Goal: Task Accomplishment & Management: Manage account settings

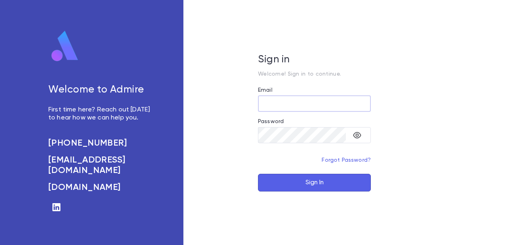
type input "**********"
click at [288, 188] on button "Sign In" at bounding box center [314, 183] width 113 height 18
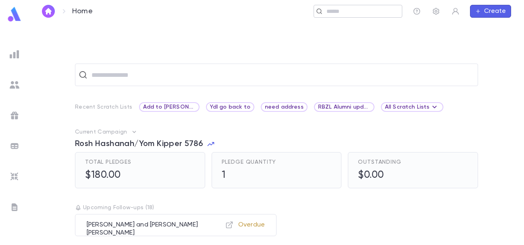
click at [334, 6] on div "​" at bounding box center [357, 11] width 89 height 13
click at [173, 14] on input "text" at bounding box center [257, 12] width 281 height 8
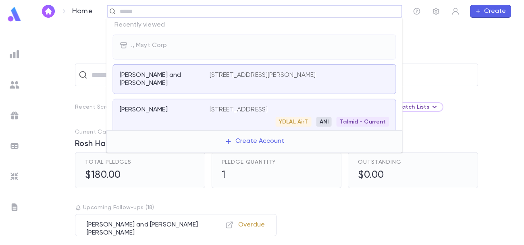
click at [86, 45] on div "​ Recent Scratch Lists Add to [PERSON_NAME] list Ydl go back to need address RB…" at bounding box center [276, 134] width 495 height 222
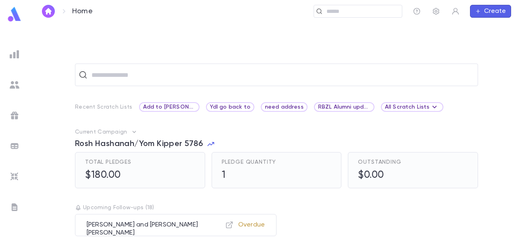
click at [506, 11] on button "Create" at bounding box center [490, 11] width 41 height 13
click at [496, 26] on li "Account" at bounding box center [492, 27] width 41 height 13
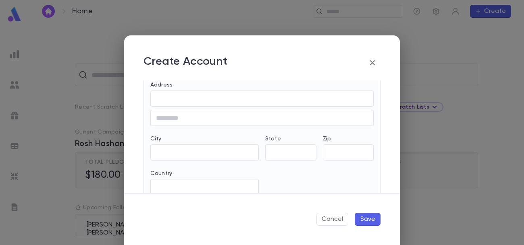
scroll to position [348, 0]
click at [375, 64] on icon "button" at bounding box center [372, 63] width 10 height 10
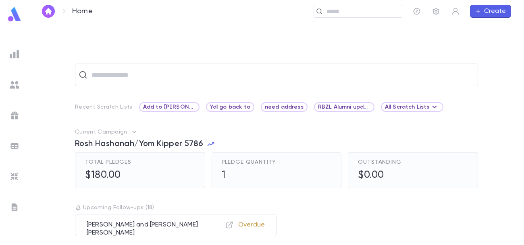
click at [17, 86] on img at bounding box center [15, 85] width 10 height 10
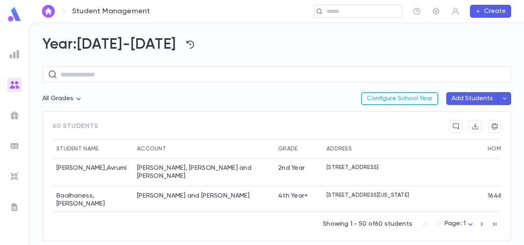
click at [481, 101] on button "Add Students" at bounding box center [472, 98] width 52 height 13
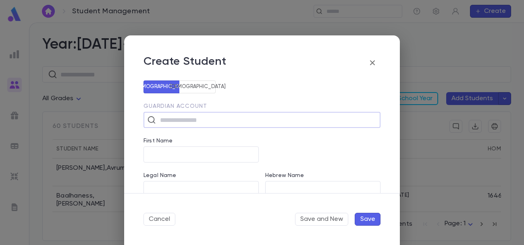
click at [197, 120] on input "text" at bounding box center [267, 119] width 219 height 15
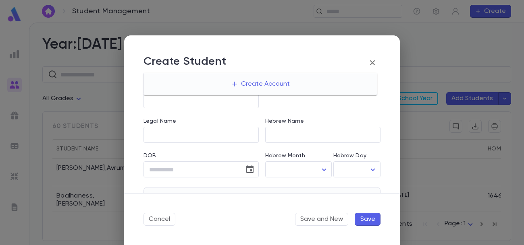
scroll to position [55, 0]
click at [319, 113] on div "Hebrew Name ​" at bounding box center [320, 125] width 122 height 35
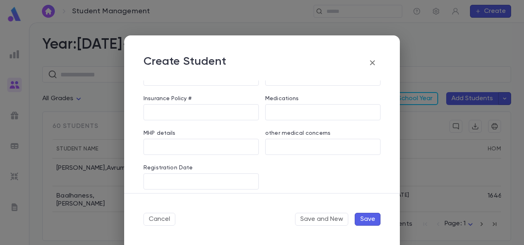
scroll to position [675, 0]
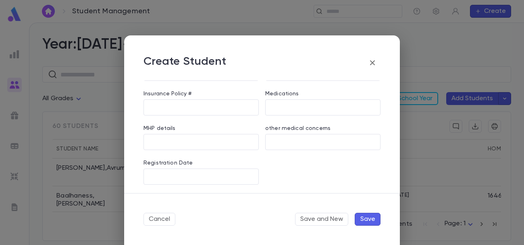
click at [370, 62] on icon "button" at bounding box center [372, 63] width 10 height 10
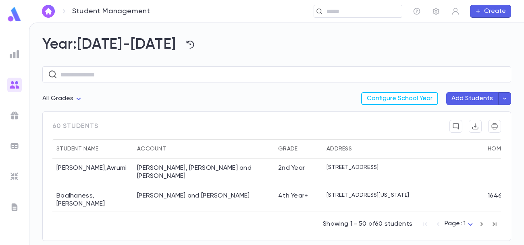
click at [10, 13] on img at bounding box center [14, 14] width 16 height 16
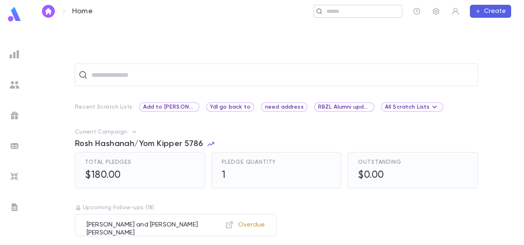
click at [375, 8] on input "text" at bounding box center [361, 12] width 75 height 8
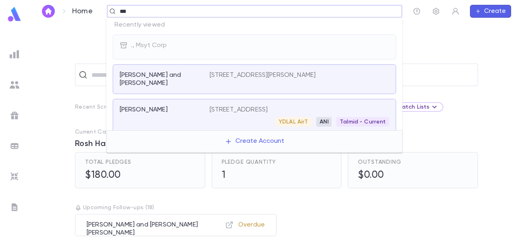
type input "****"
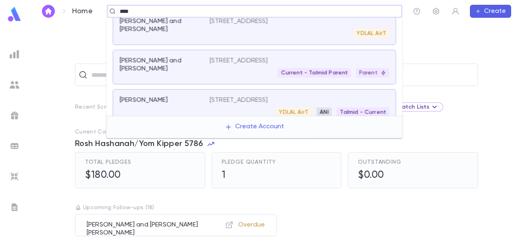
scroll to position [46, 0]
click at [225, 69] on div "Current - Talmid Parent Parent" at bounding box center [299, 72] width 180 height 10
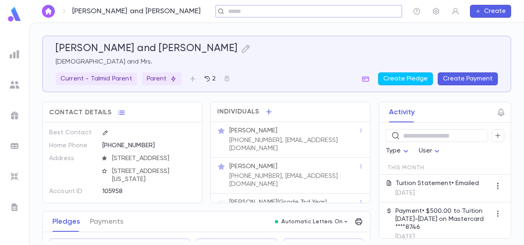
click at [344, 199] on div "Yisrael Feit (Grade 3rd Year)" at bounding box center [293, 203] width 129 height 8
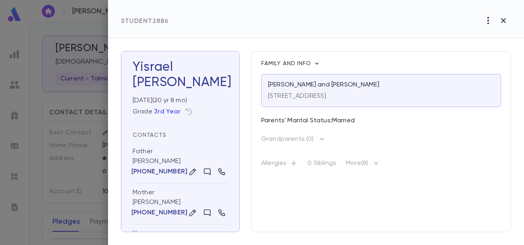
click at [486, 19] on icon "button" at bounding box center [488, 21] width 10 height 10
click at [244, 156] on div at bounding box center [262, 122] width 524 height 245
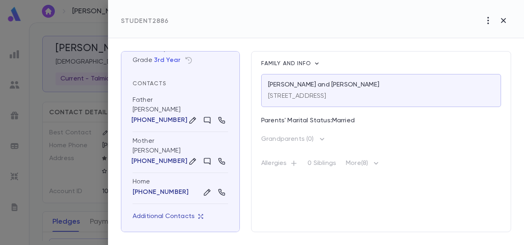
click at [198, 215] on icon "button" at bounding box center [200, 216] width 5 height 5
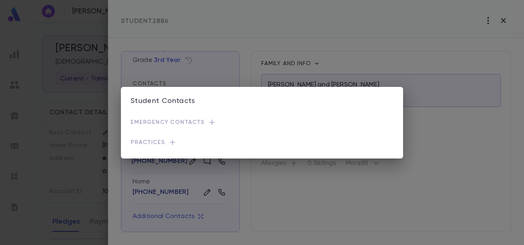
click at [45, 144] on div "Student Contacts Emergency Contacts Practices" at bounding box center [262, 122] width 524 height 245
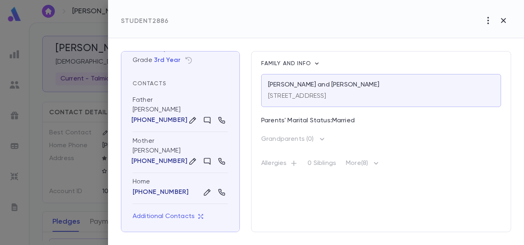
click at [74, 31] on div at bounding box center [262, 122] width 524 height 245
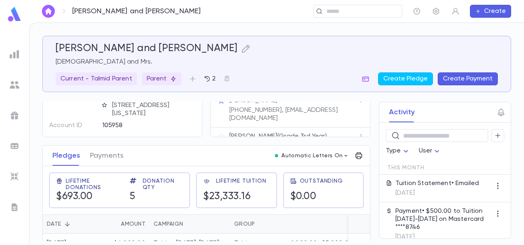
scroll to position [79, 0]
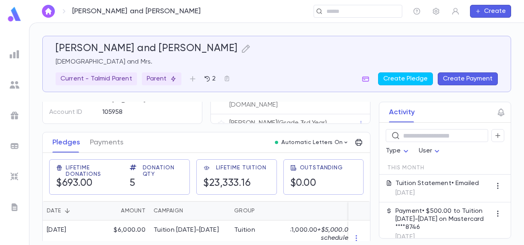
click at [221, 119] on icon "button" at bounding box center [221, 123] width 8 height 8
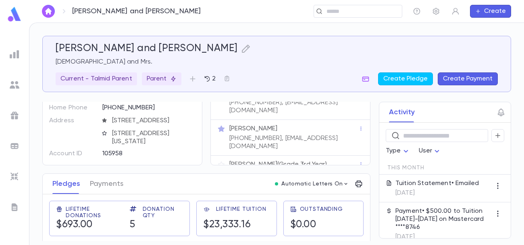
scroll to position [0, 0]
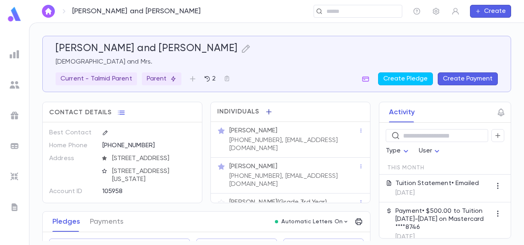
click at [267, 113] on icon "button" at bounding box center [268, 111] width 5 height 5
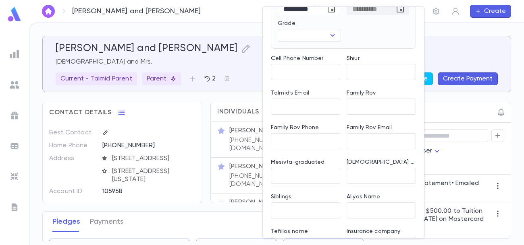
scroll to position [280, 0]
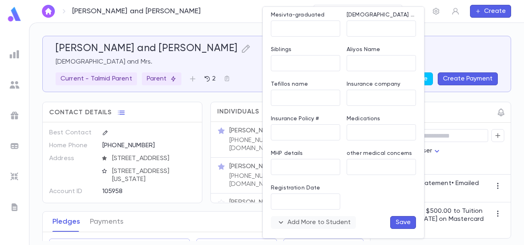
click at [321, 221] on button "Add More to Student" at bounding box center [313, 222] width 85 height 13
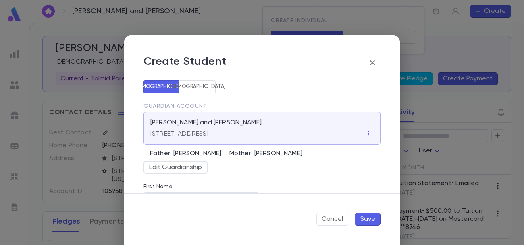
scroll to position [754, 0]
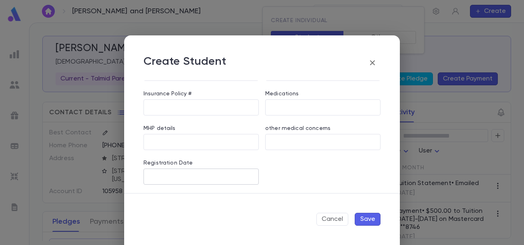
click at [197, 176] on input "Registration Date" at bounding box center [200, 177] width 115 height 16
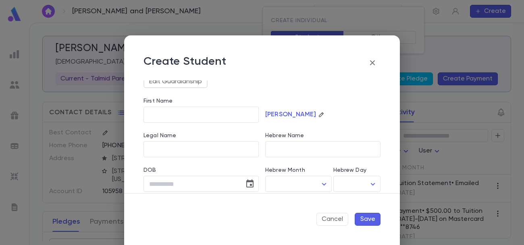
scroll to position [87, 0]
click at [188, 114] on input "First Name" at bounding box center [200, 114] width 115 height 16
type input "***"
click at [330, 107] on div "Feit" at bounding box center [322, 107] width 115 height 21
click at [372, 221] on button "Save" at bounding box center [368, 219] width 26 height 13
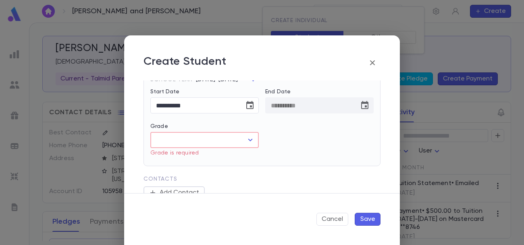
scroll to position [230, 0]
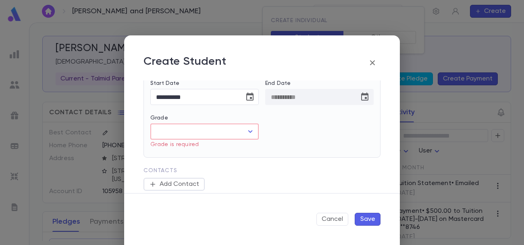
click at [237, 130] on input "Grade" at bounding box center [198, 131] width 89 height 15
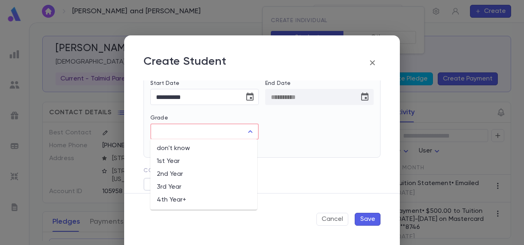
click at [191, 164] on li "1st Year" at bounding box center [203, 161] width 107 height 13
type input "********"
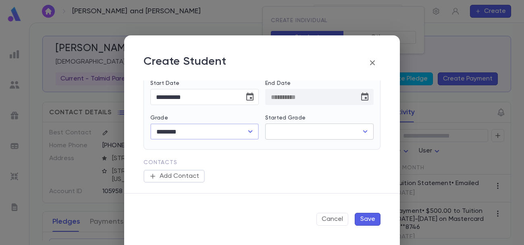
click at [337, 132] on input "Started Grade" at bounding box center [313, 131] width 89 height 15
click at [314, 146] on li "don't know" at bounding box center [316, 148] width 107 height 13
type input "**********"
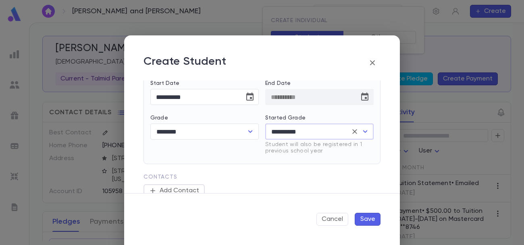
click at [352, 133] on icon "Clear" at bounding box center [354, 132] width 8 height 8
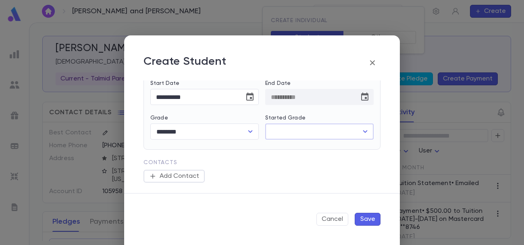
click at [366, 217] on button "Save" at bounding box center [368, 219] width 26 height 13
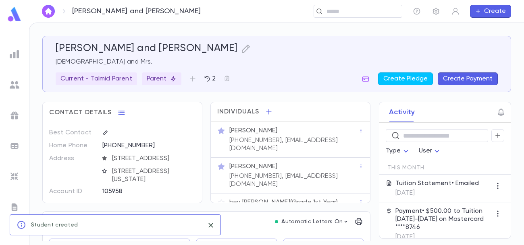
scroll to position [15, 0]
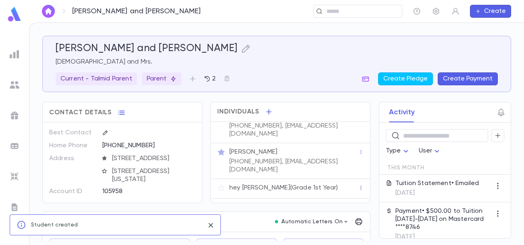
click at [358, 185] on icon "button" at bounding box center [361, 188] width 6 height 6
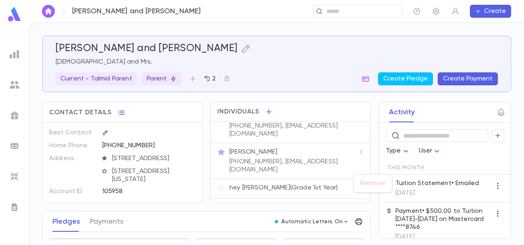
click at [221, 172] on div at bounding box center [262, 122] width 524 height 245
click at [221, 184] on icon "button" at bounding box center [221, 188] width 8 height 8
click at [219, 184] on icon "button" at bounding box center [221, 188] width 8 height 8
click at [308, 184] on div "hey Feit (Grade 1st Year)" at bounding box center [293, 188] width 129 height 8
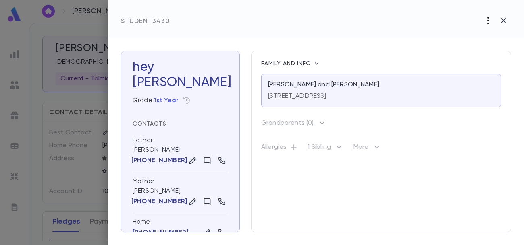
click at [487, 23] on icon "button" at bounding box center [488, 20] width 2 height 7
click at [462, 62] on li "Delete" at bounding box center [477, 63] width 82 height 13
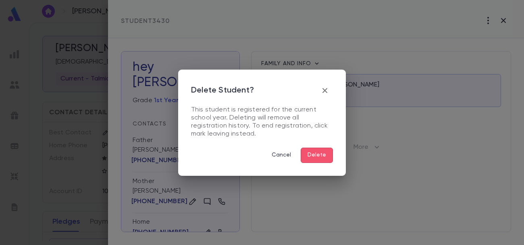
click at [317, 154] on button "Delete" at bounding box center [317, 155] width 32 height 15
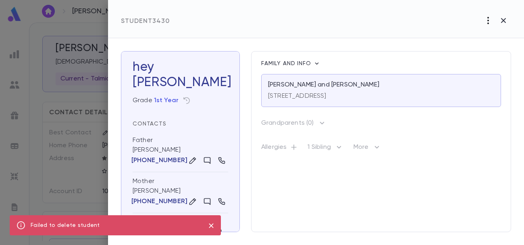
click at [487, 20] on icon "button" at bounding box center [488, 20] width 2 height 7
click at [460, 64] on li "Delete" at bounding box center [477, 63] width 82 height 13
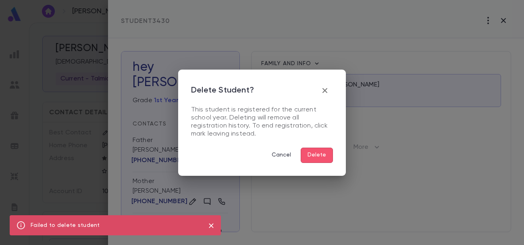
click at [322, 154] on button "Delete" at bounding box center [317, 155] width 32 height 15
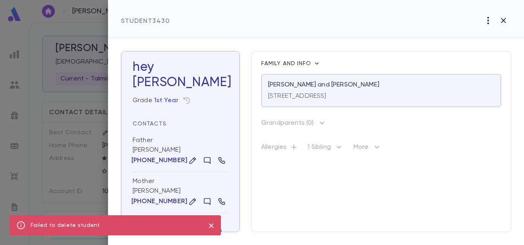
click at [487, 18] on icon "button" at bounding box center [488, 21] width 10 height 10
click at [474, 37] on li "Mark Left" at bounding box center [477, 37] width 82 height 13
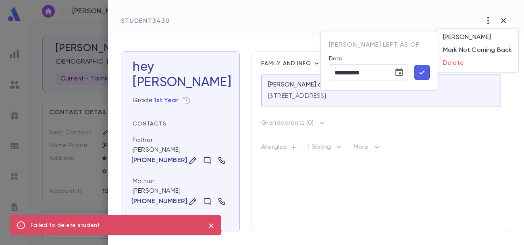
click at [422, 71] on icon "button" at bounding box center [421, 73] width 9 height 10
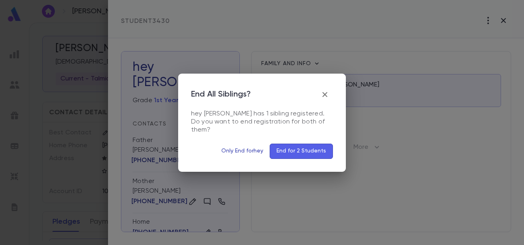
click at [249, 149] on button "Only End for hey" at bounding box center [242, 151] width 55 height 15
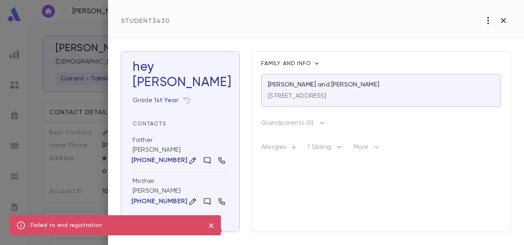
click at [489, 19] on icon "button" at bounding box center [488, 21] width 10 height 10
click at [452, 60] on li "Delete" at bounding box center [477, 63] width 82 height 13
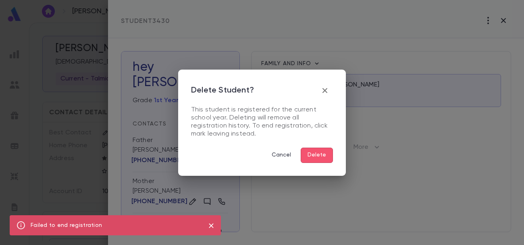
click at [310, 151] on button "Delete" at bounding box center [317, 155] width 32 height 15
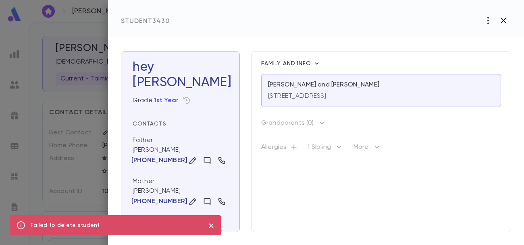
click at [505, 19] on icon "button" at bounding box center [503, 21] width 10 height 10
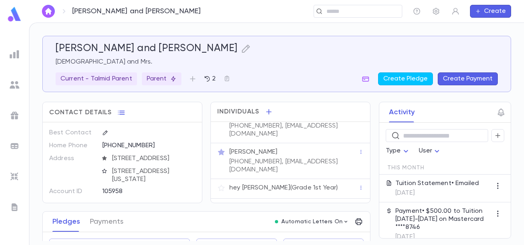
click at [218, 185] on icon "button" at bounding box center [221, 188] width 7 height 6
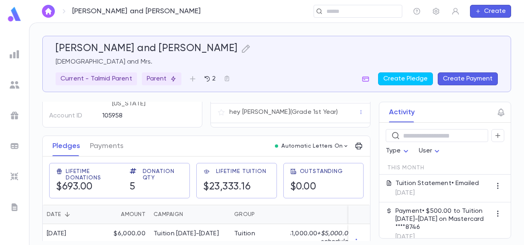
scroll to position [78, 0]
